Goal: Task Accomplishment & Management: Use online tool/utility

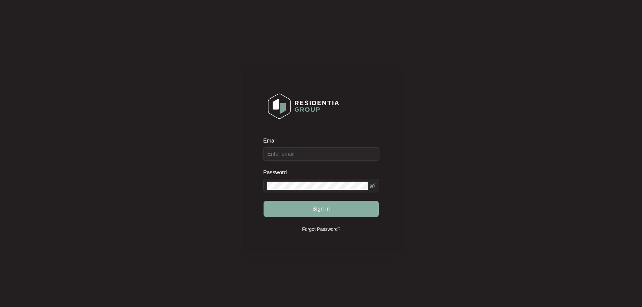
type input "[EMAIL_ADDRESS][DOMAIN_NAME]"
click at [323, 211] on span "Sign in" at bounding box center [321, 209] width 18 height 8
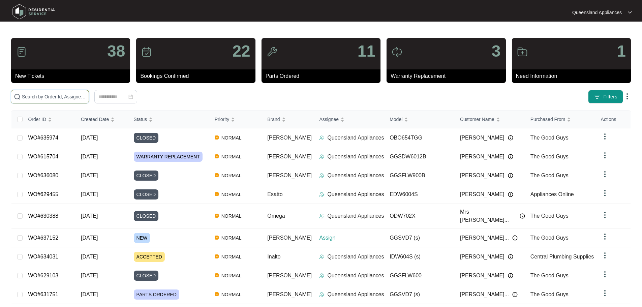
click at [86, 99] on input "text" at bounding box center [54, 96] width 64 height 7
paste input "637152"
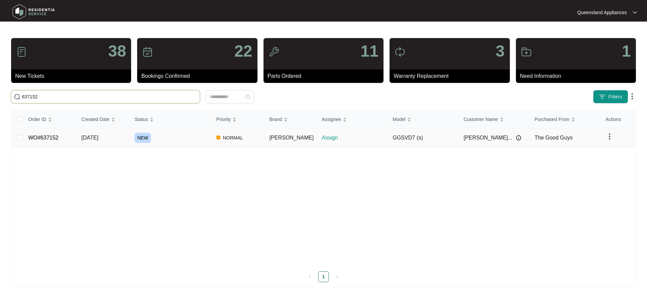
type input "637152"
click at [172, 137] on div "NEW" at bounding box center [172, 138] width 76 height 10
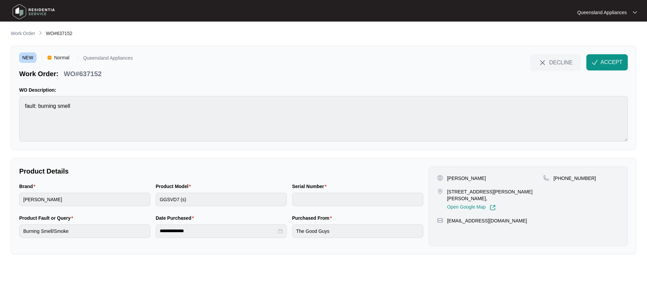
click at [566, 177] on p "[PHONE_NUMBER]" at bounding box center [574, 178] width 42 height 7
copy p "61458944008"
click at [92, 71] on p "WO#637152" at bounding box center [83, 73] width 38 height 9
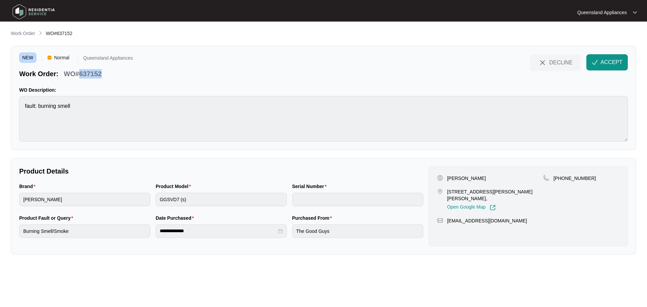
copy p "637152"
click at [607, 63] on span "ACCEPT" at bounding box center [611, 62] width 22 height 8
